Goal: Contribute content: Contribute content

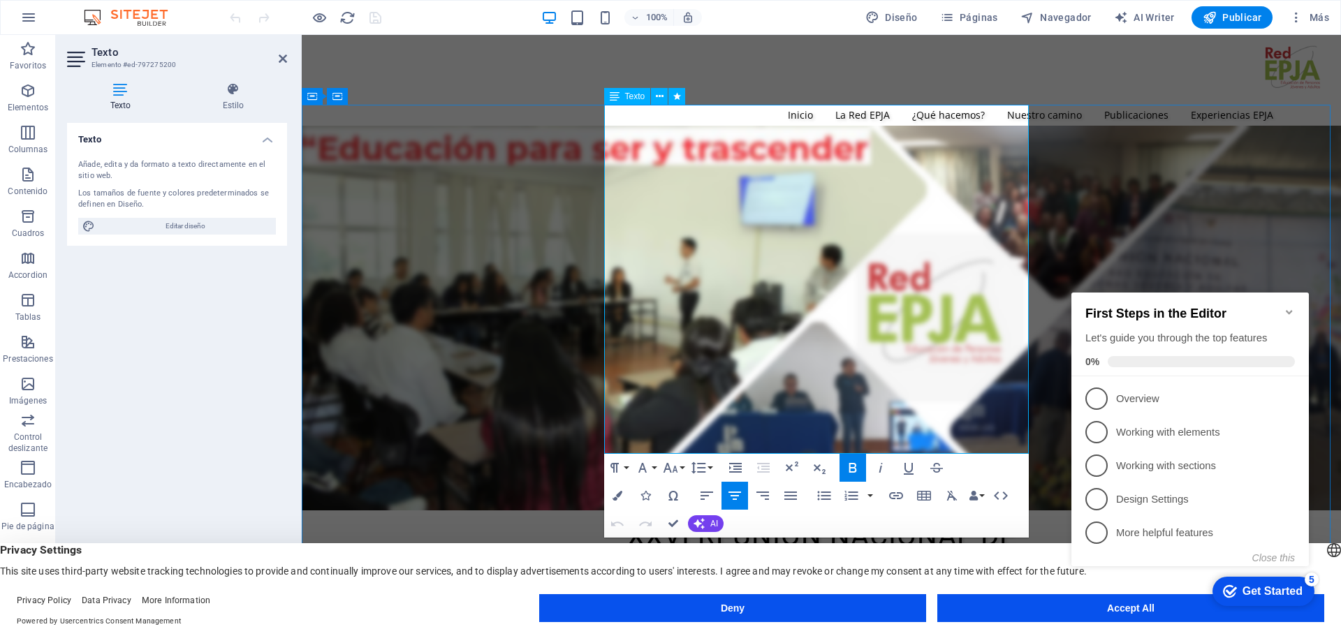
click at [813, 405] on icon "button" at bounding box center [817, 400] width 10 height 10
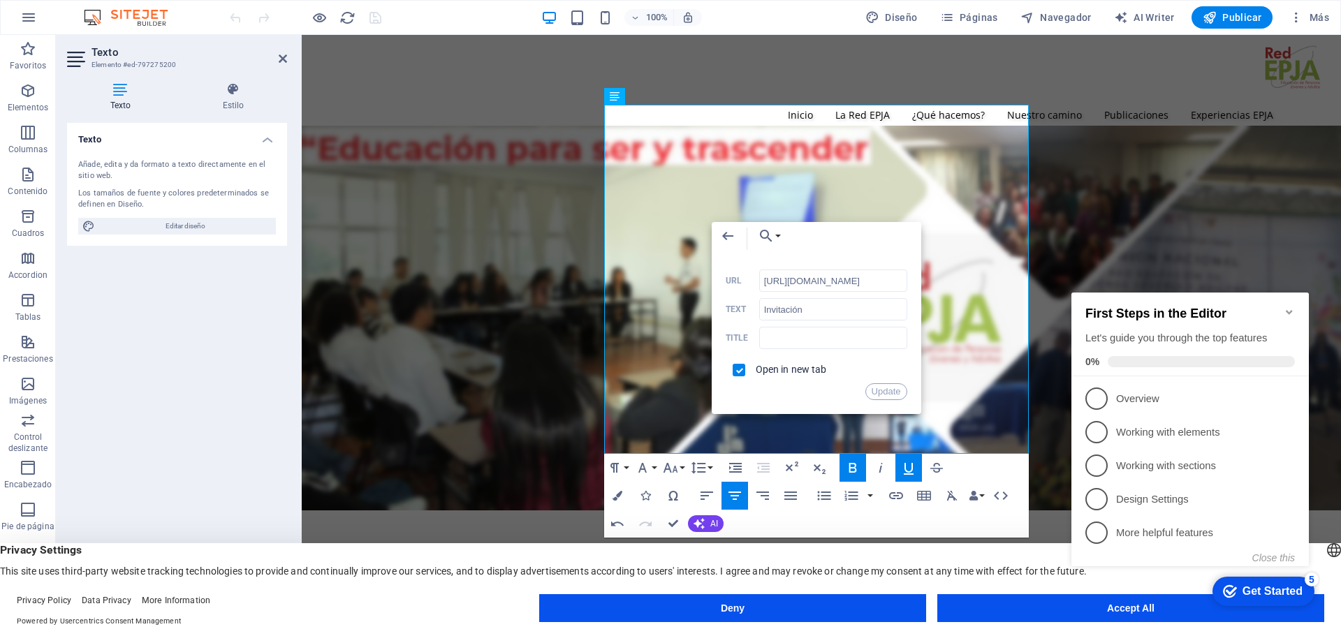
scroll to position [0, 381]
click at [814, 280] on input "[URL][DOMAIN_NAME]" at bounding box center [833, 281] width 148 height 22
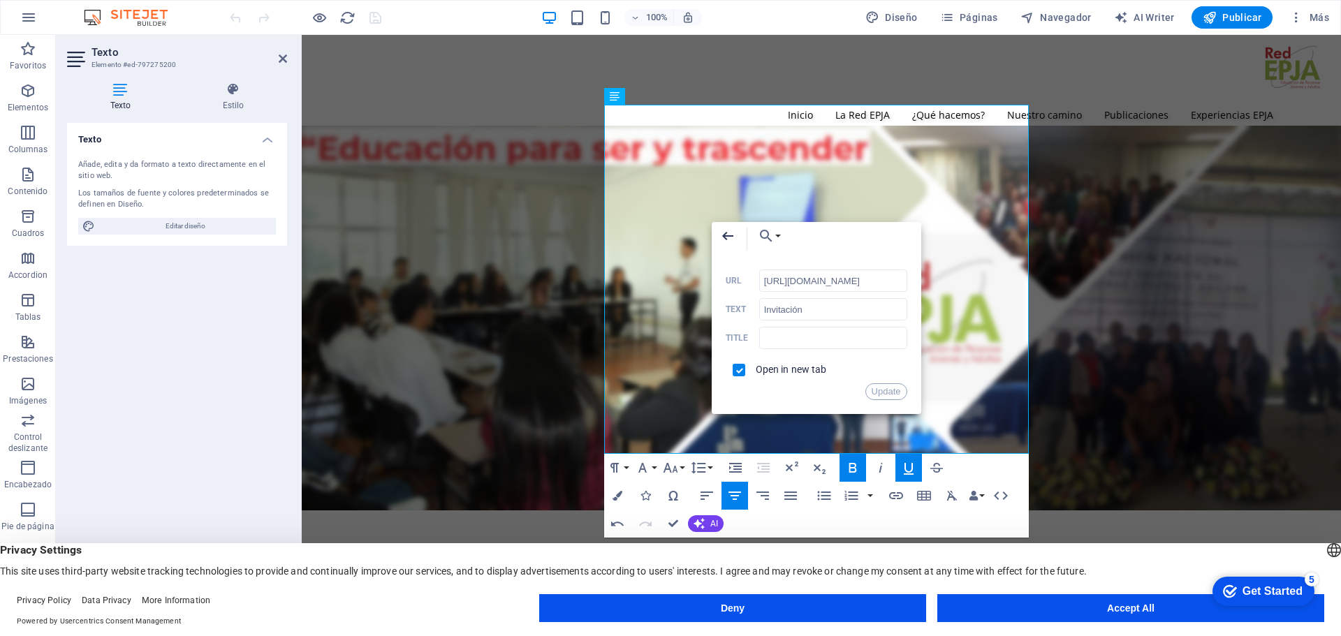
click at [726, 238] on icon "button" at bounding box center [727, 236] width 11 height 8
click at [724, 235] on icon "button" at bounding box center [727, 236] width 17 height 17
click at [670, 566] on h2 "XXVI REUNIÓN NACIONAL DE LA RED EDUCACIÓN DE LAS PERSONAS JÓVENES Y ADULTAS" at bounding box center [821, 644] width 425 height 156
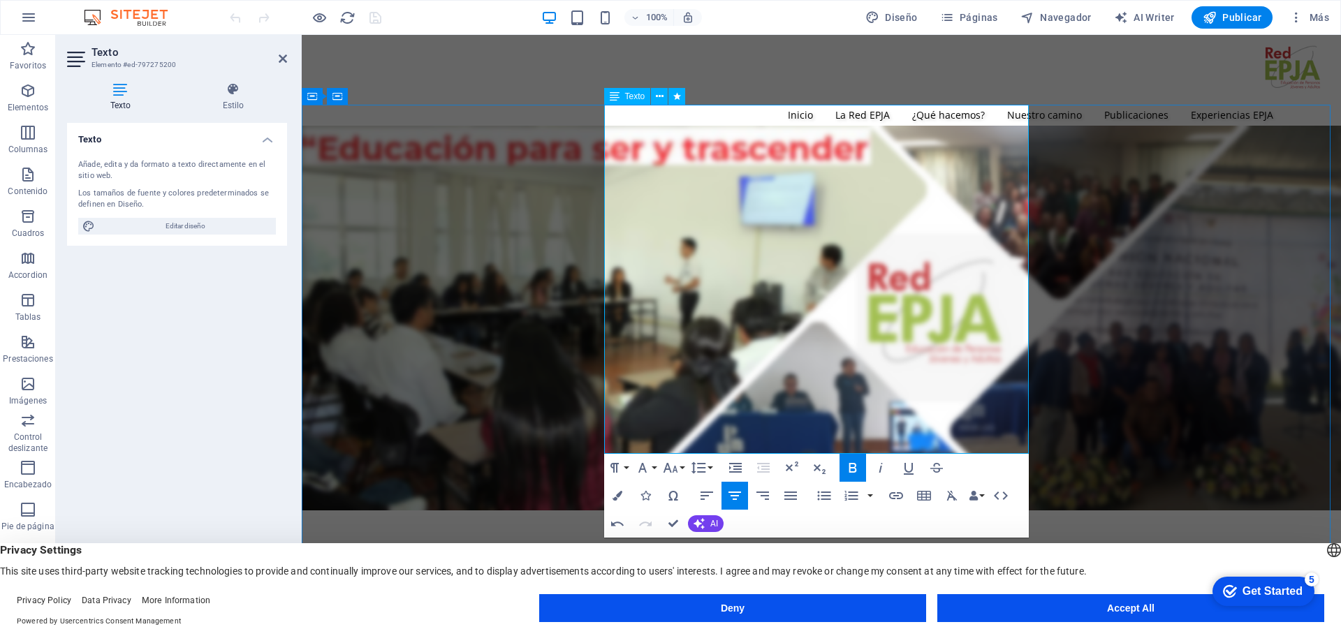
drag, startPoint x: 874, startPoint y: 365, endPoint x: 916, endPoint y: 362, distance: 42.0
type input "ver anexo"
checkbox input "false"
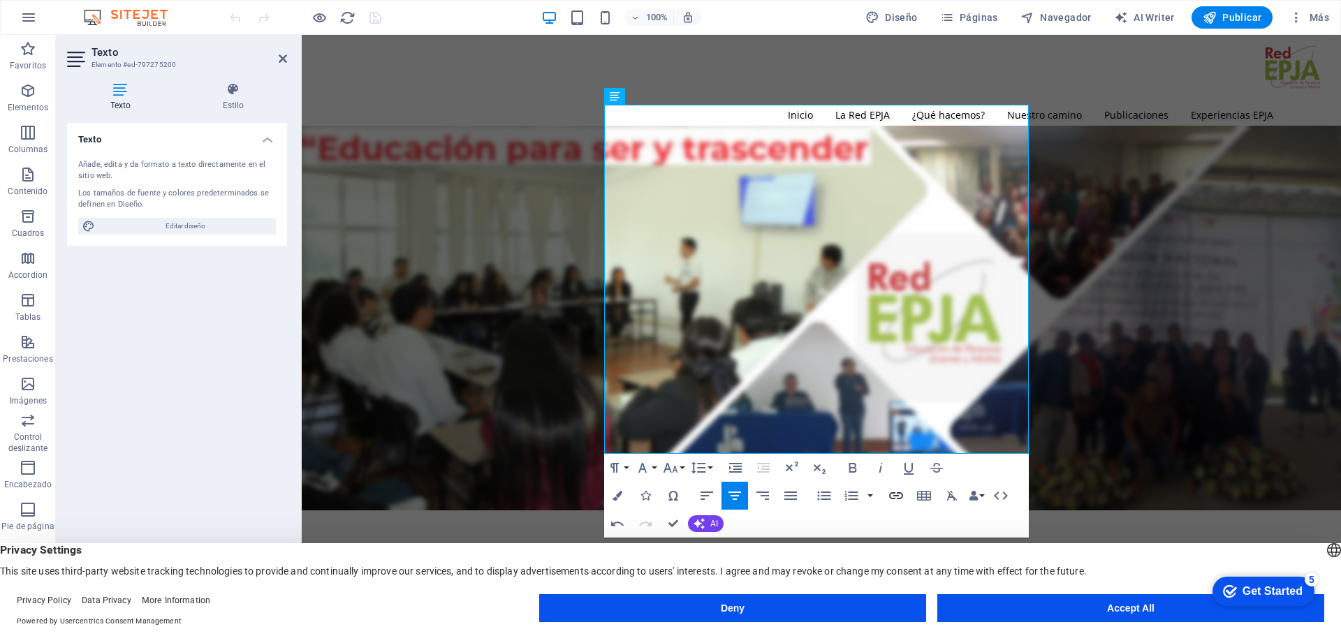
click at [897, 496] on icon "button" at bounding box center [896, 495] width 14 height 7
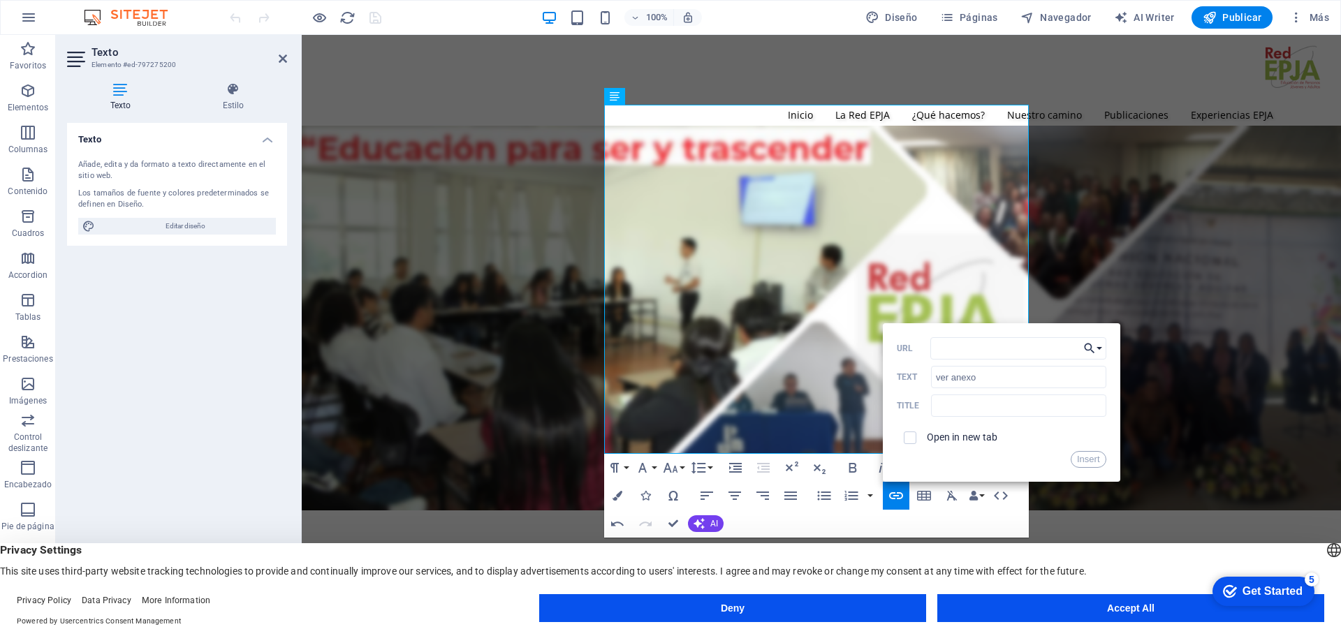
click at [1099, 348] on button "Choose Link" at bounding box center [1093, 348] width 27 height 22
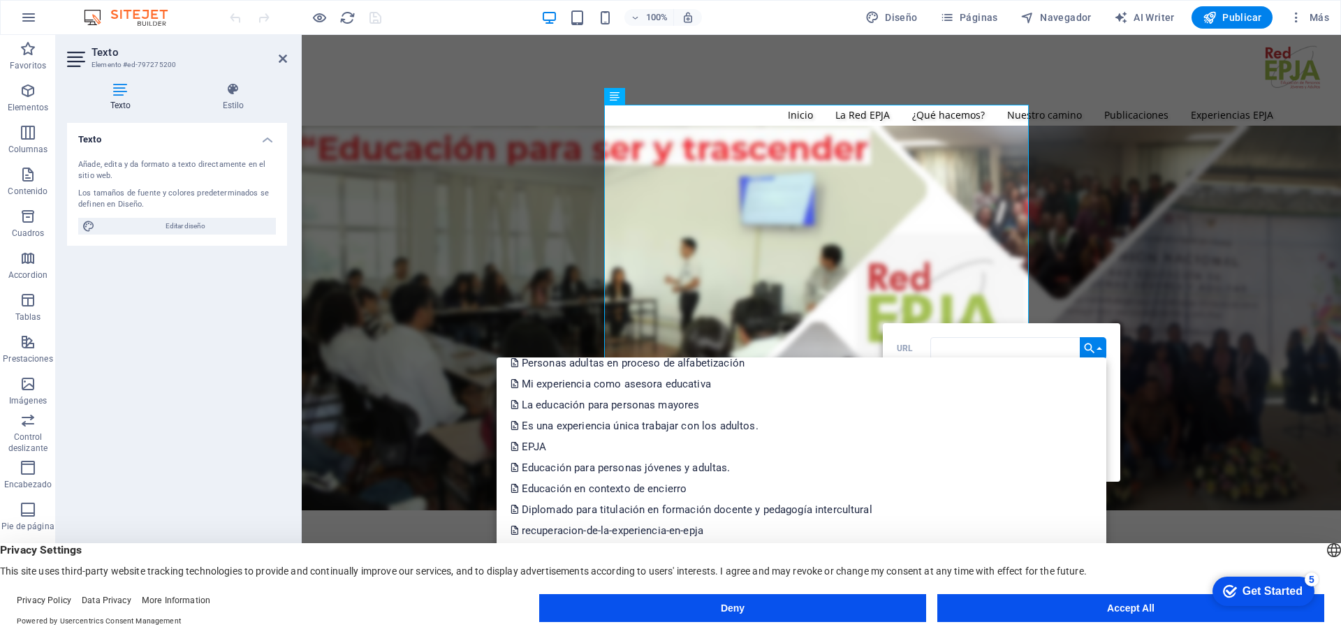
scroll to position [1872, 0]
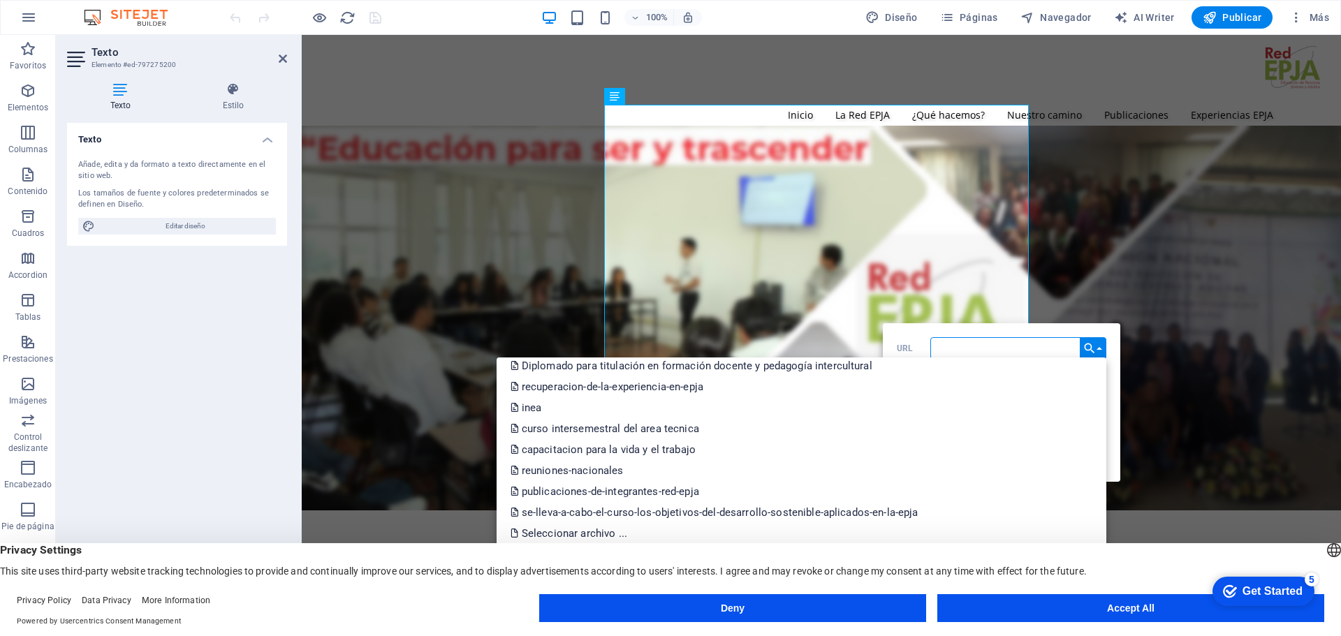
click at [937, 351] on input "URL" at bounding box center [1018, 348] width 176 height 22
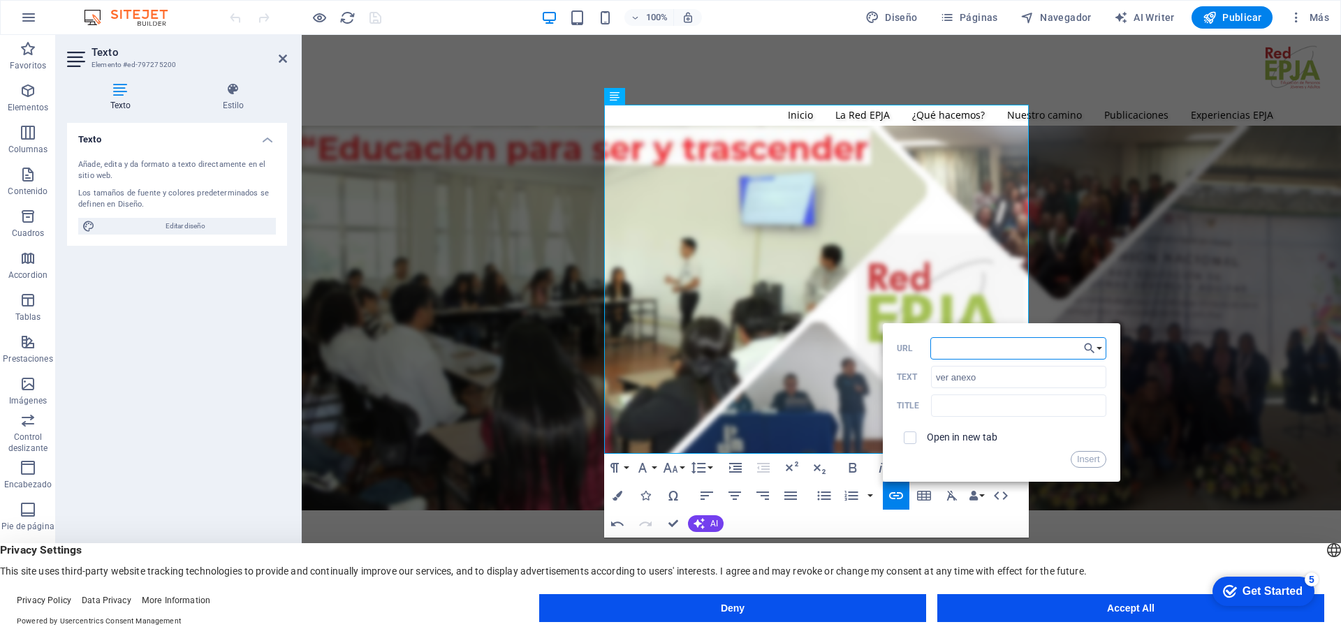
paste input "[URL][DOMAIN_NAME]"
type input "[URL][DOMAIN_NAME]"
click at [909, 436] on input "checkbox" at bounding box center [908, 436] width 13 height 13
checkbox input "true"
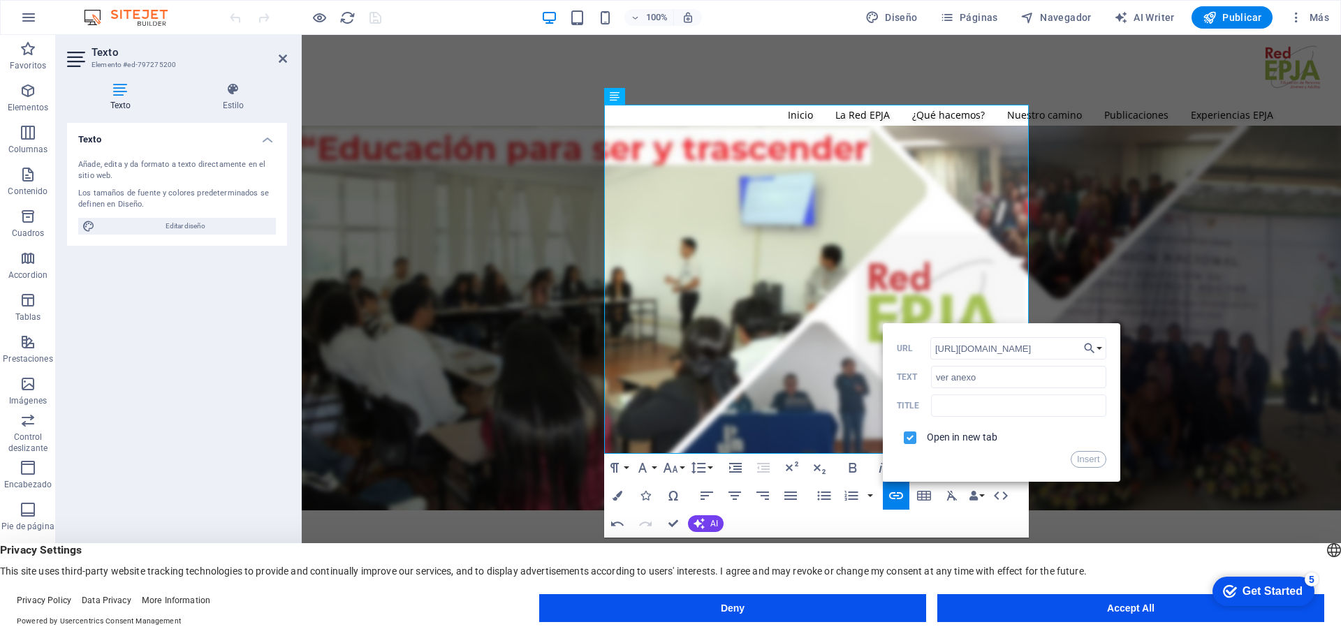
scroll to position [0, 0]
click at [1094, 455] on button "Insert" at bounding box center [1089, 459] width 36 height 17
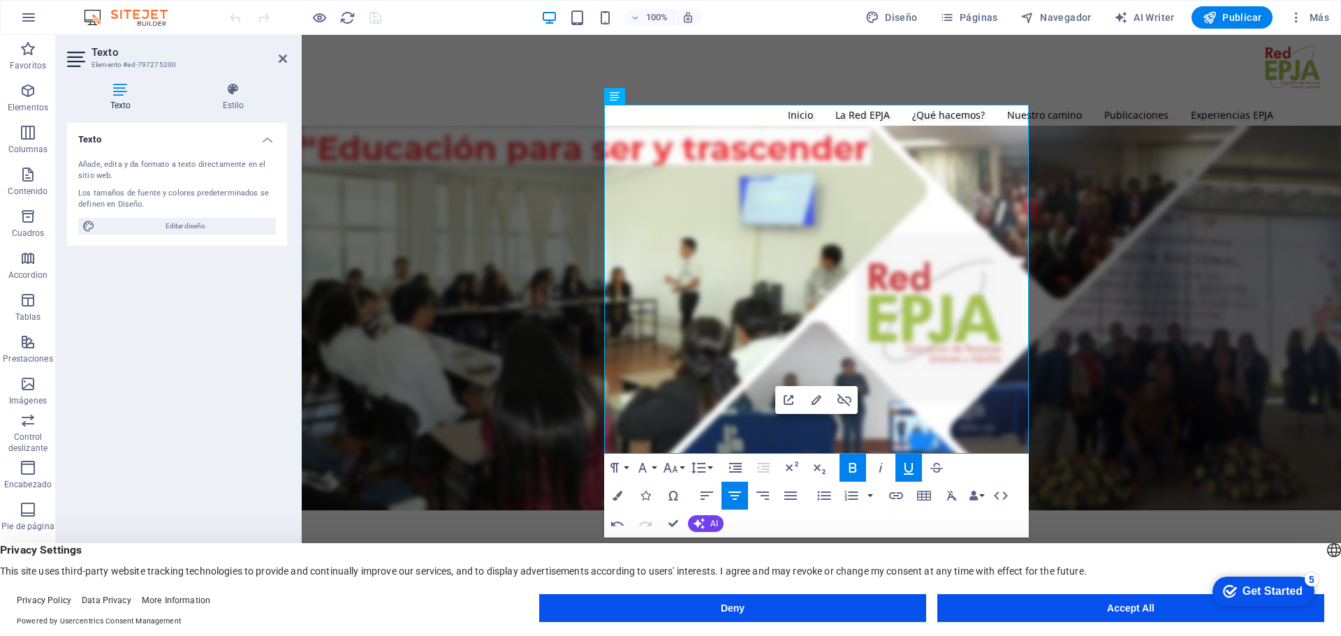
type input "Invitación a Mexiquillo, [GEOGRAPHIC_DATA]"
click at [810, 401] on icon "button" at bounding box center [816, 400] width 17 height 17
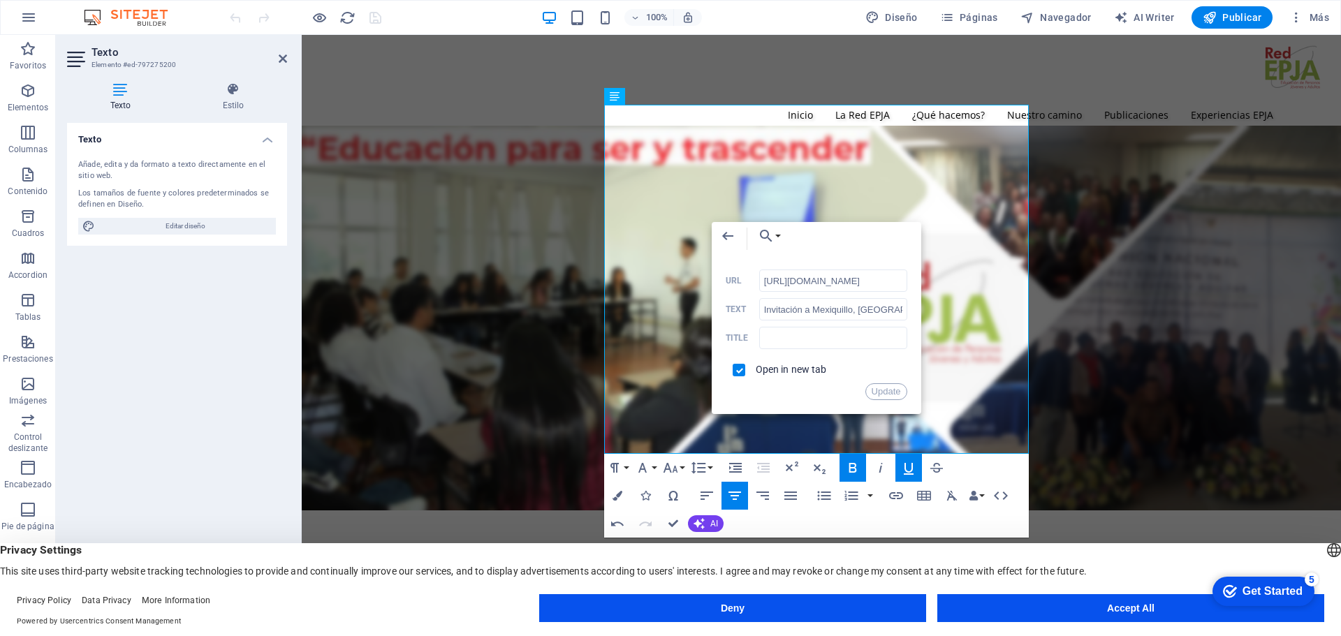
scroll to position [0, 381]
click at [777, 233] on button "Choose Link" at bounding box center [766, 236] width 32 height 28
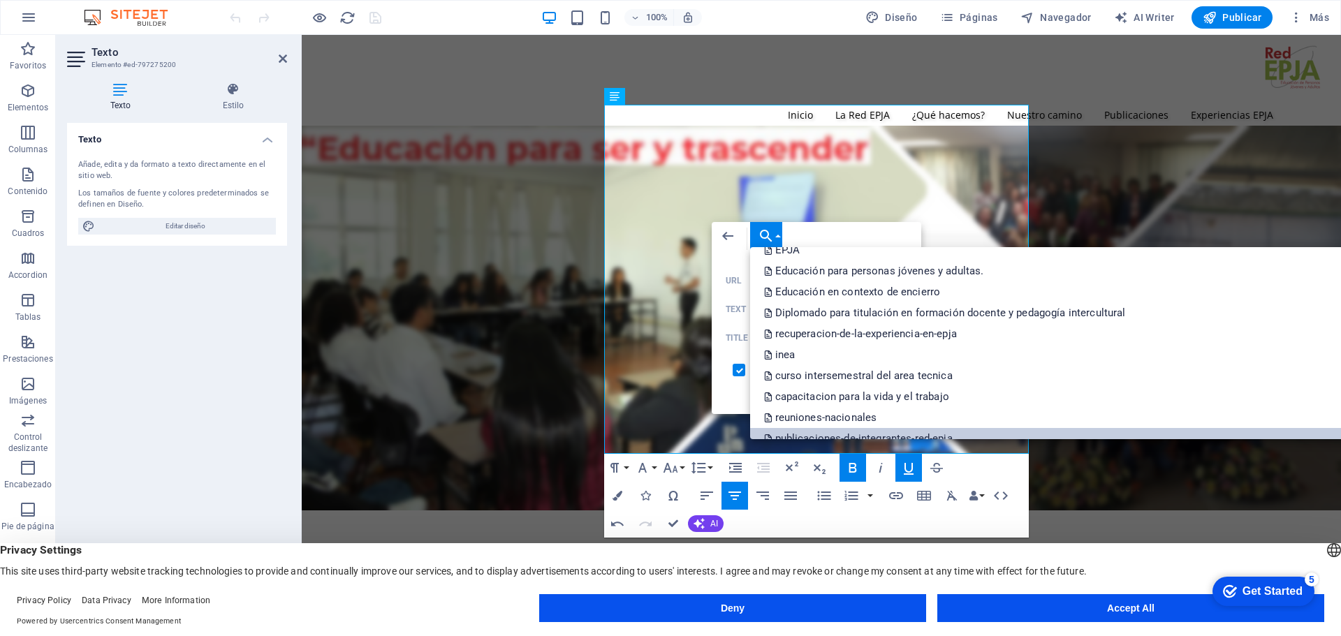
scroll to position [1872, 0]
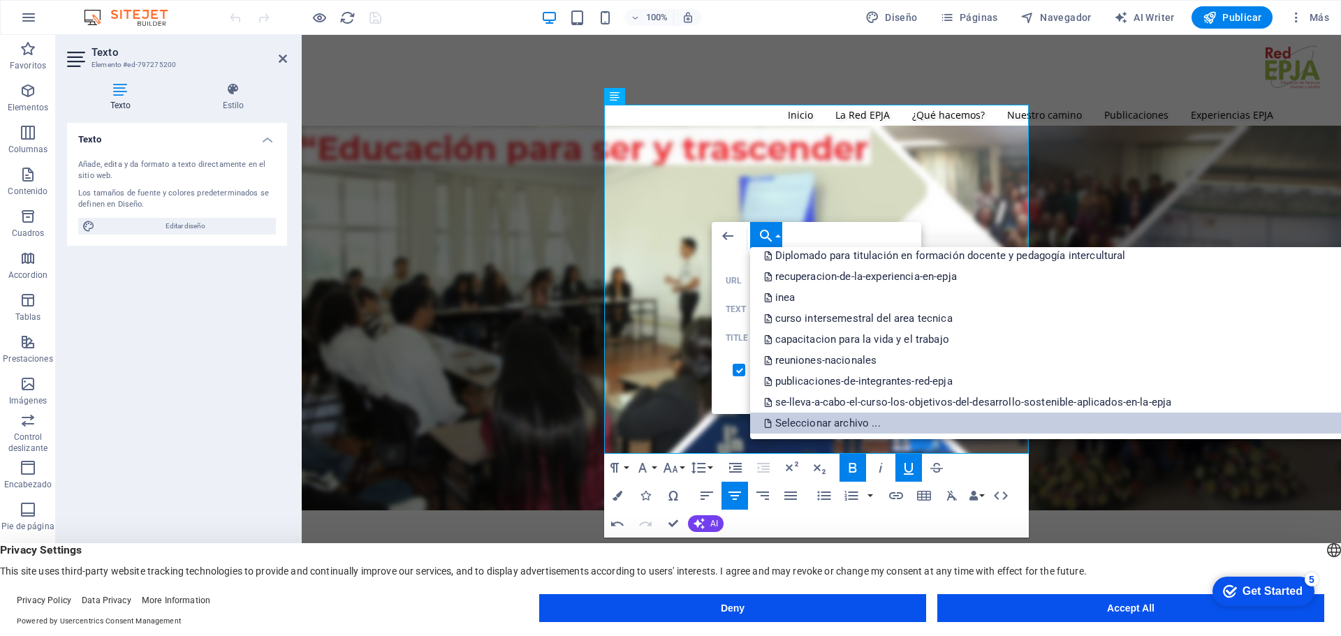
click at [859, 424] on p "Seleccionar archivo ..." at bounding box center [823, 423] width 119 height 21
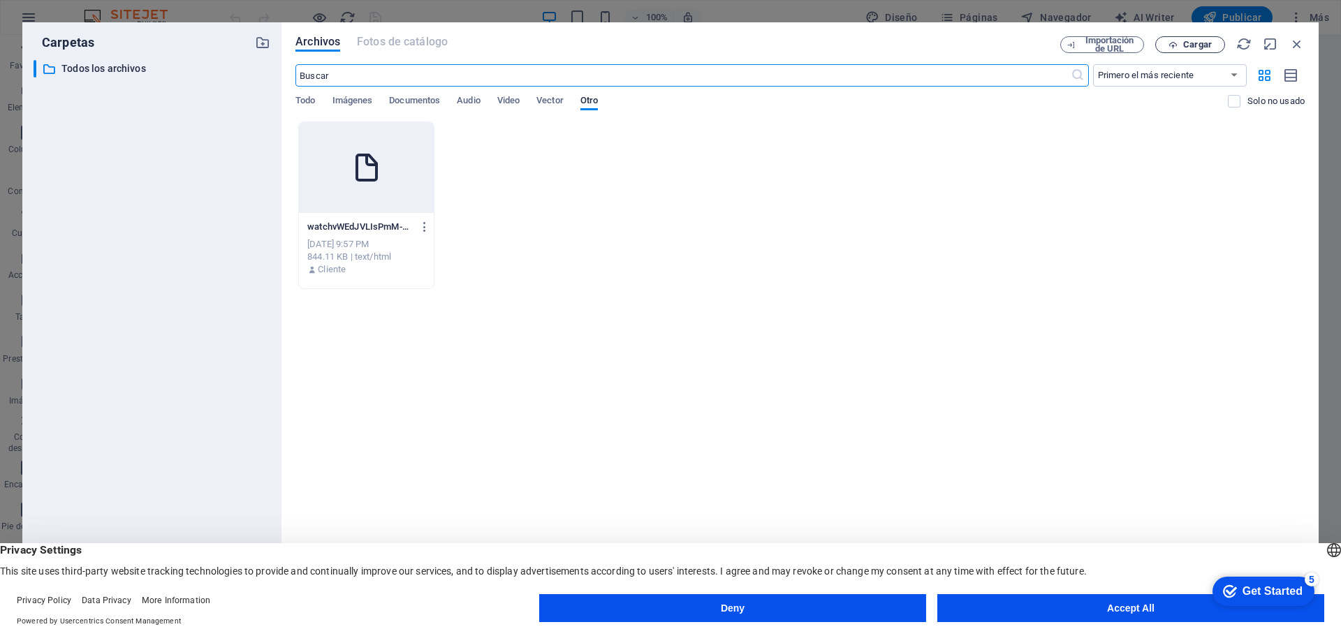
click at [1193, 48] on span "Cargar" at bounding box center [1197, 45] width 29 height 8
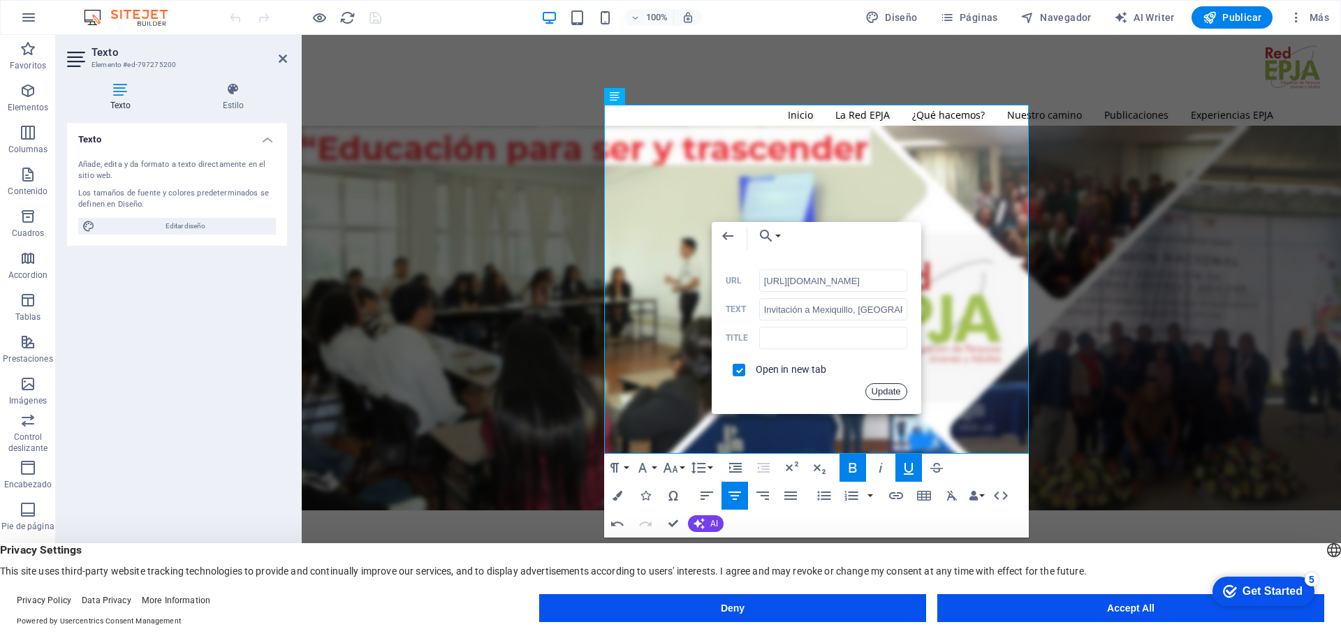
click at [888, 390] on button "Update" at bounding box center [886, 391] width 42 height 17
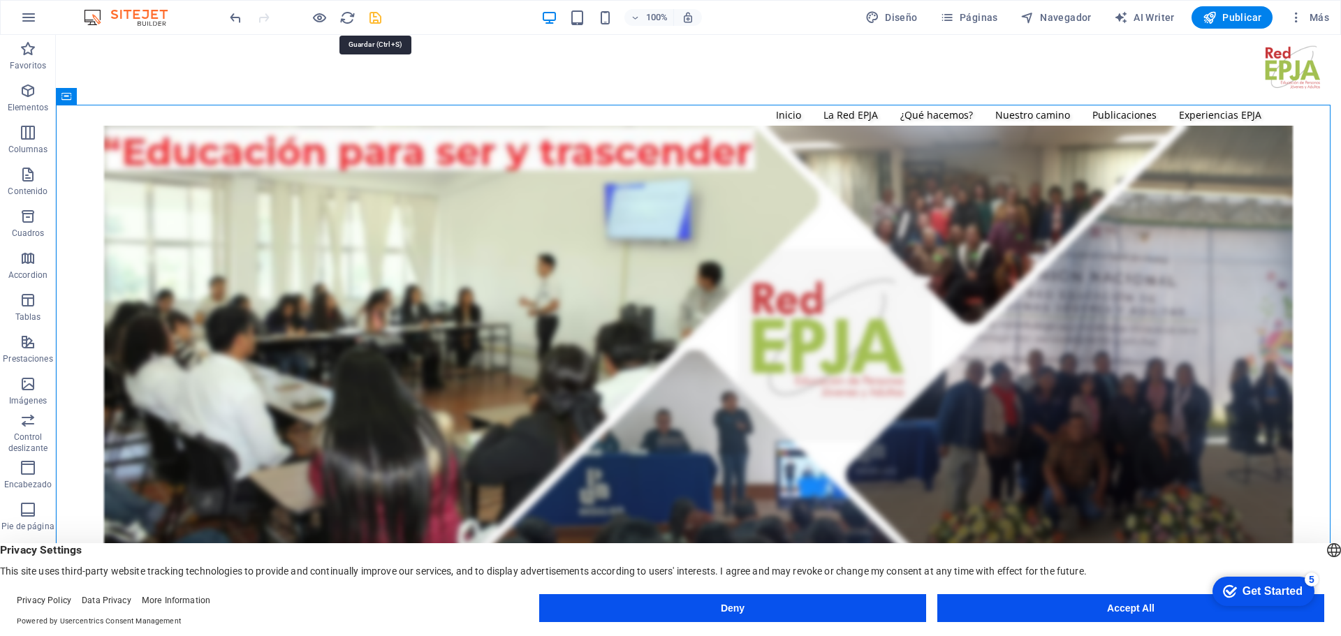
click at [374, 17] on icon "save" at bounding box center [375, 18] width 16 height 16
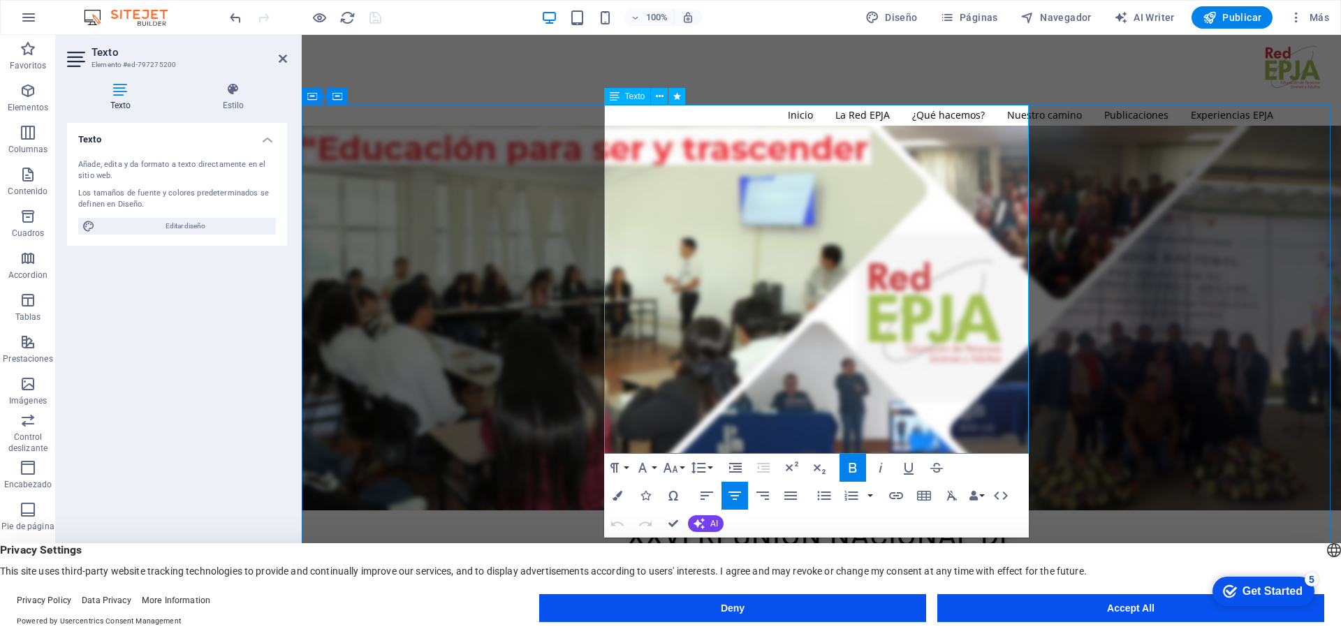
drag, startPoint x: 645, startPoint y: 336, endPoint x: 987, endPoint y: 330, distance: 341.6
click at [675, 470] on icon "button" at bounding box center [670, 468] width 15 height 10
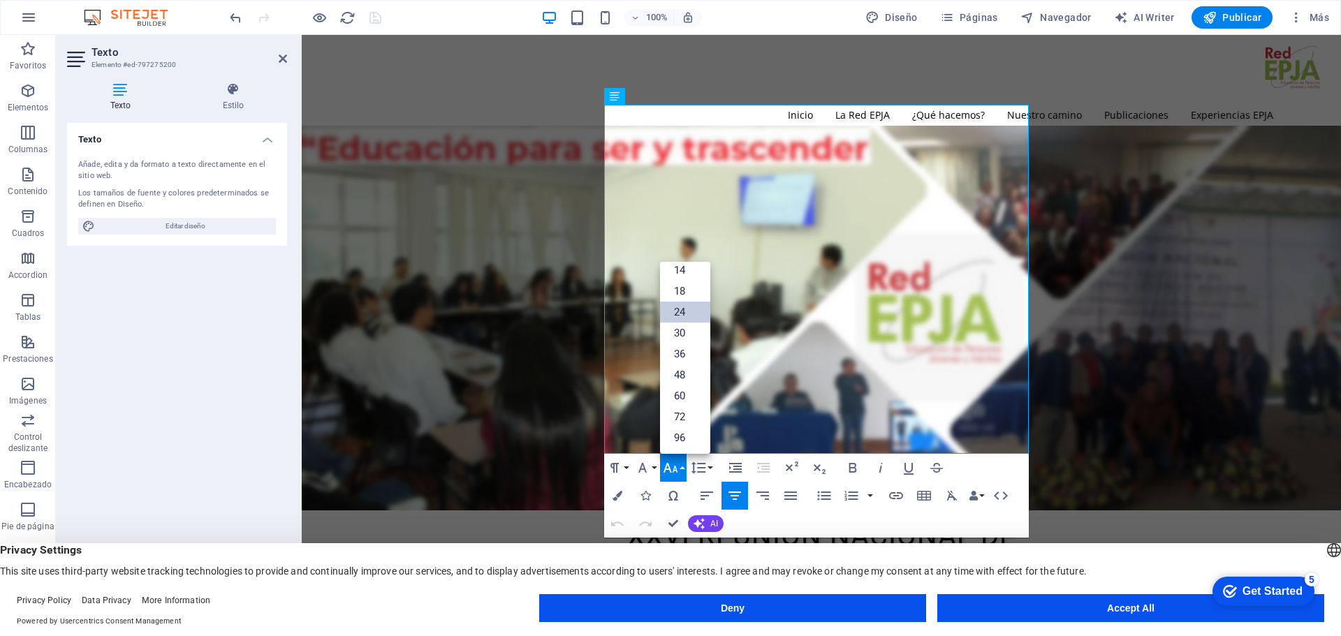
scroll to position [112, 0]
click at [679, 333] on link "30" at bounding box center [685, 333] width 50 height 21
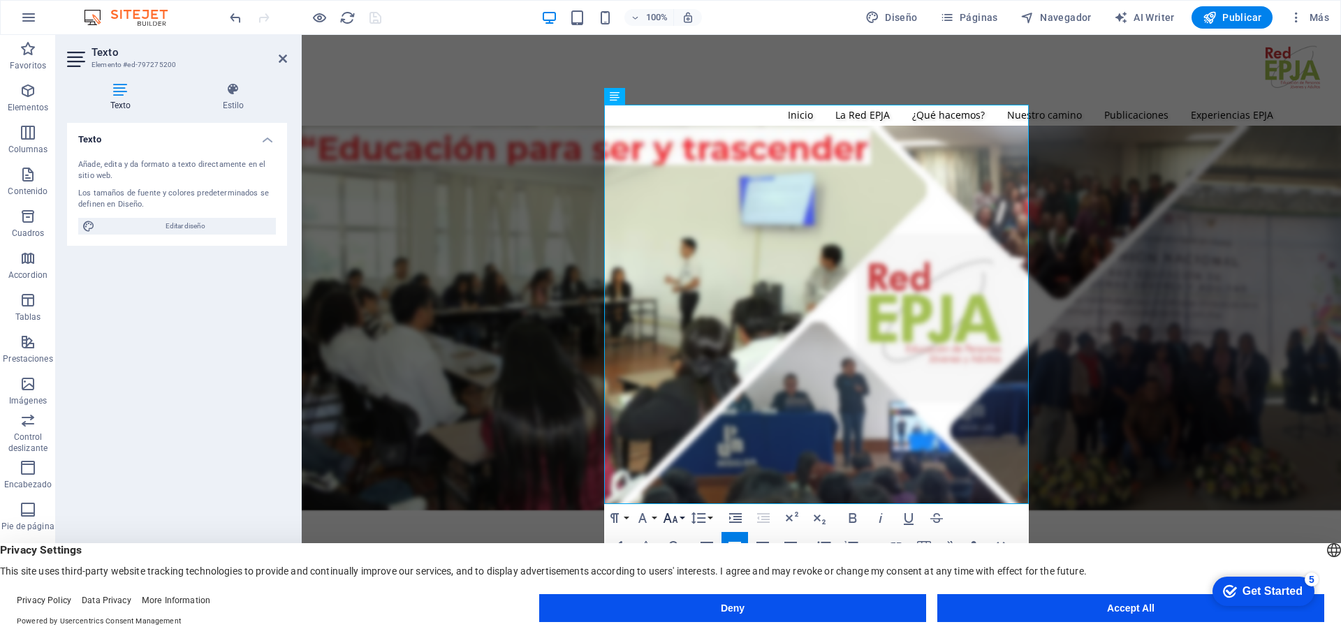
click at [671, 511] on icon "button" at bounding box center [670, 518] width 17 height 17
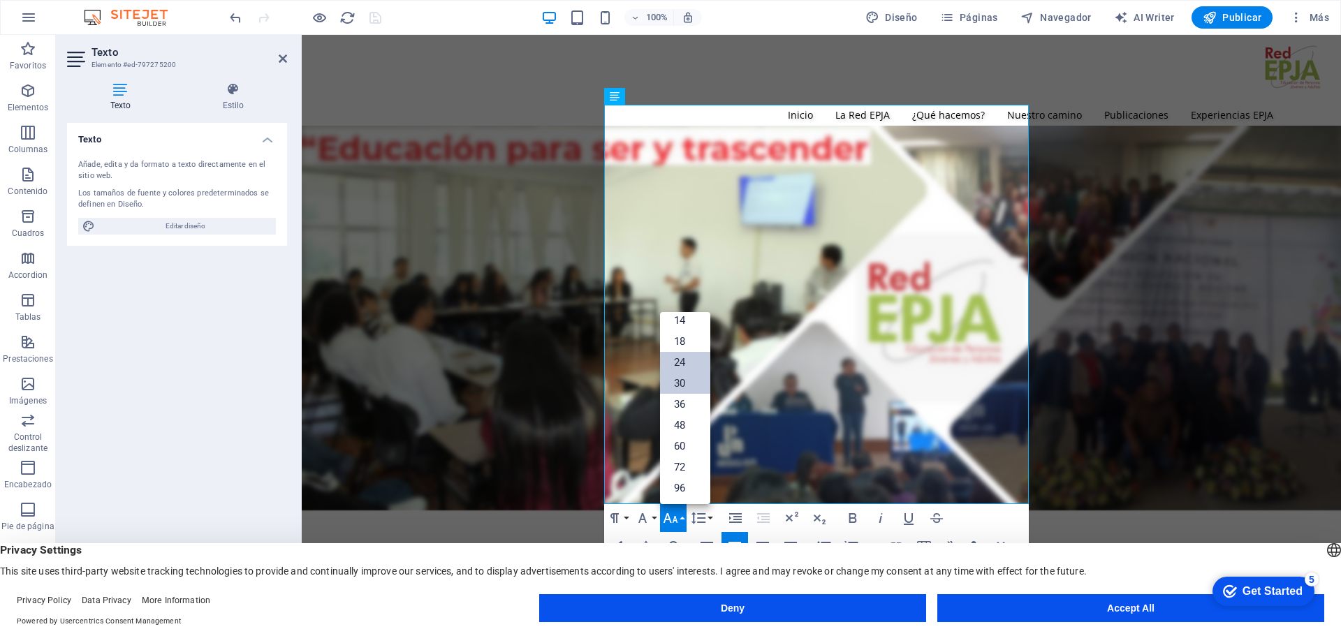
click at [678, 364] on link "24" at bounding box center [685, 362] width 50 height 21
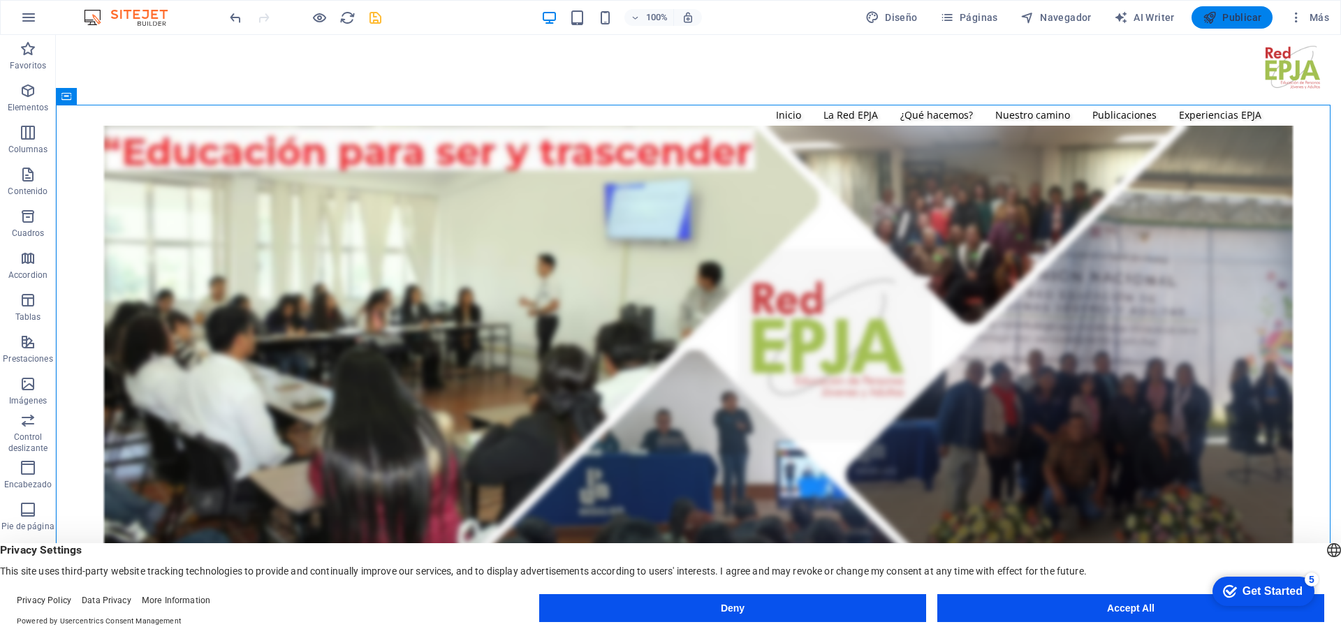
click at [1237, 16] on span "Publicar" at bounding box center [1232, 17] width 59 height 14
